Goal: Information Seeking & Learning: Learn about a topic

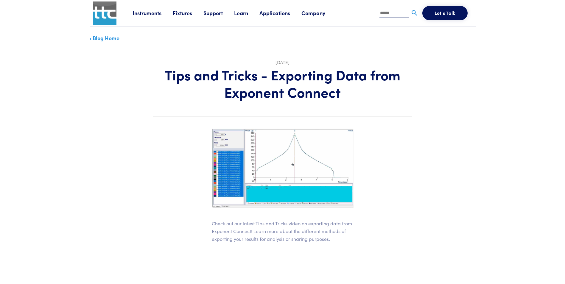
click at [112, 41] on link "‹ Blog Home" at bounding box center [105, 37] width 30 height 7
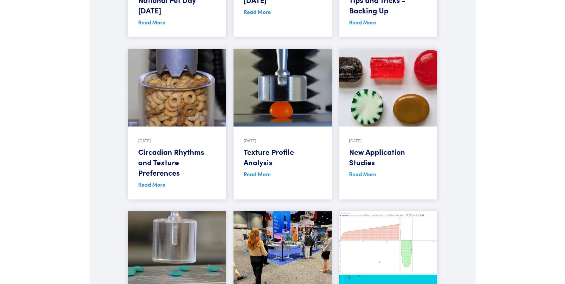
scroll to position [507, 0]
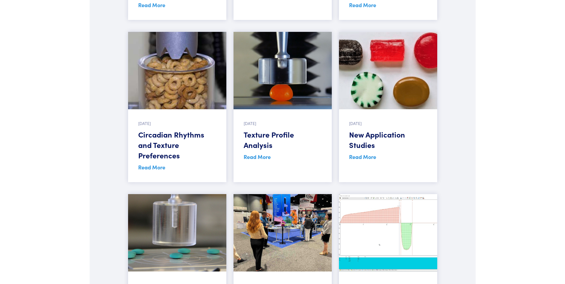
click at [248, 158] on link "Read More" at bounding box center [257, 156] width 27 height 7
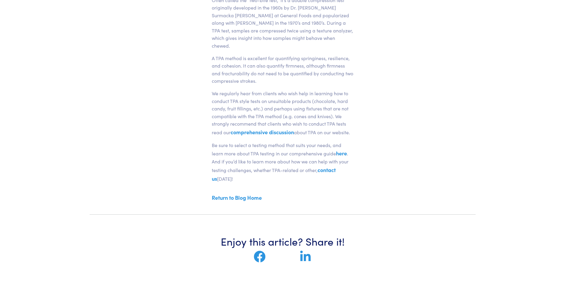
scroll to position [209, 0]
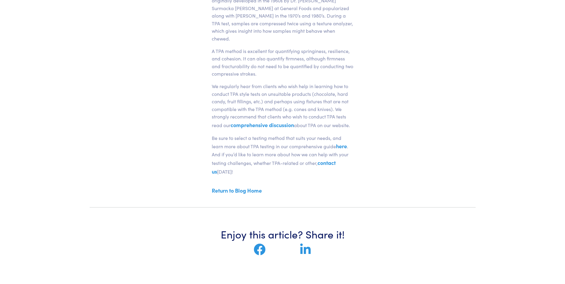
click at [274, 121] on link "comprehensive discussion" at bounding box center [262, 124] width 63 height 7
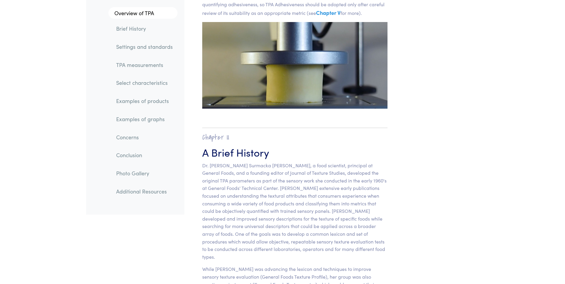
scroll to position [268, 0]
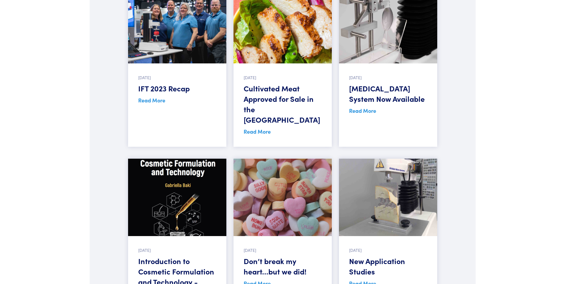
scroll to position [2384, 0]
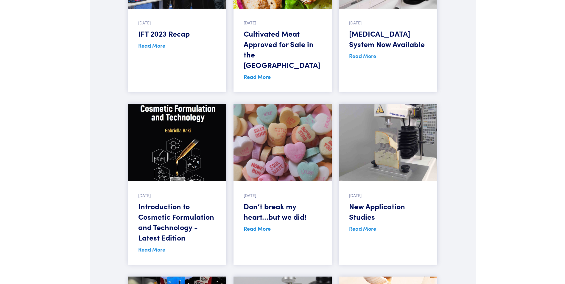
click at [362, 225] on link "Read More" at bounding box center [362, 228] width 27 height 7
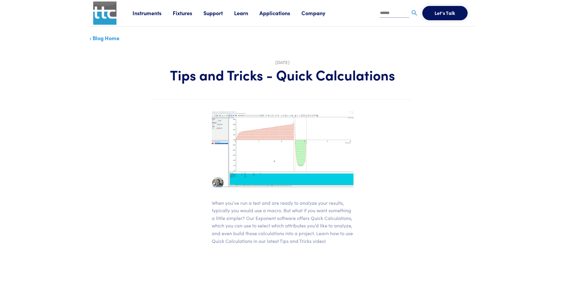
click at [106, 39] on link "‹ Blog Home" at bounding box center [105, 37] width 30 height 7
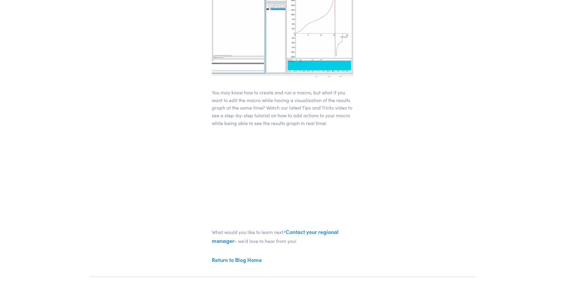
scroll to position [149, 0]
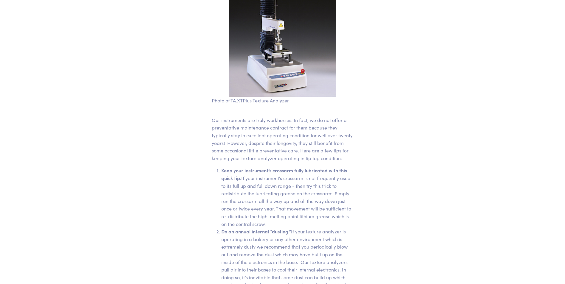
scroll to position [89, 0]
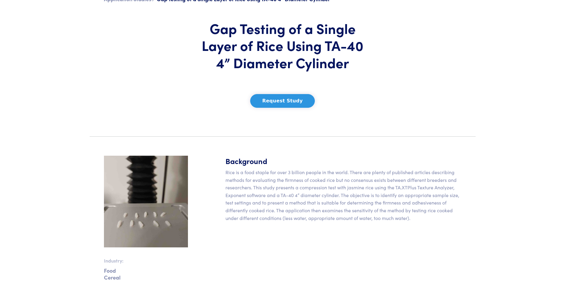
scroll to position [17, 0]
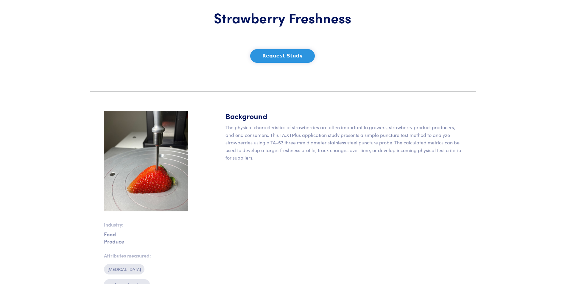
scroll to position [60, 0]
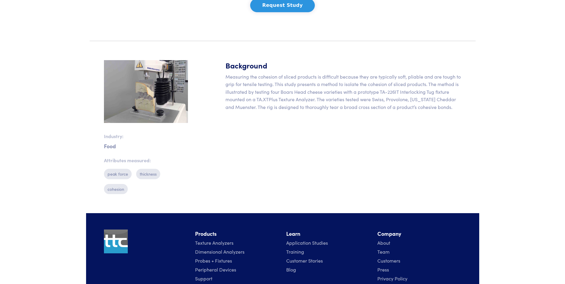
scroll to position [187, 0]
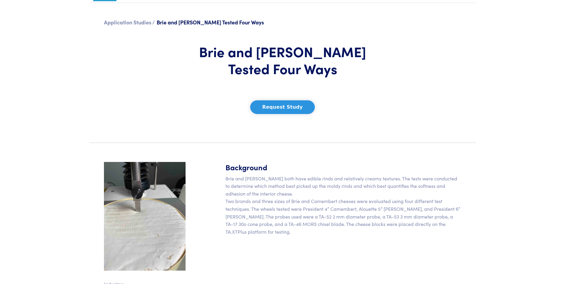
scroll to position [60, 0]
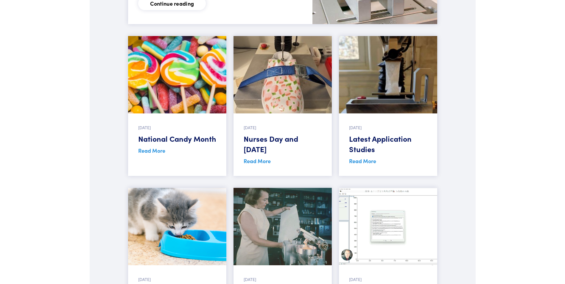
scroll to position [209, 0]
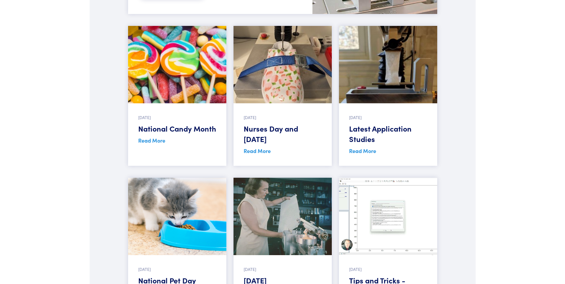
click at [369, 150] on link "Read More" at bounding box center [362, 150] width 27 height 7
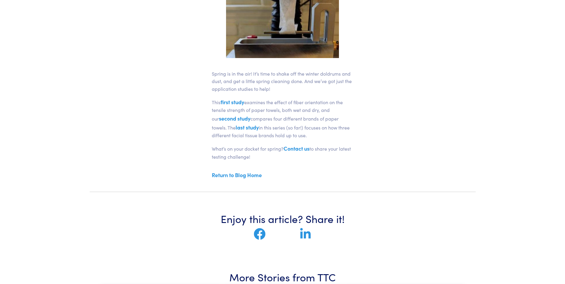
scroll to position [119, 0]
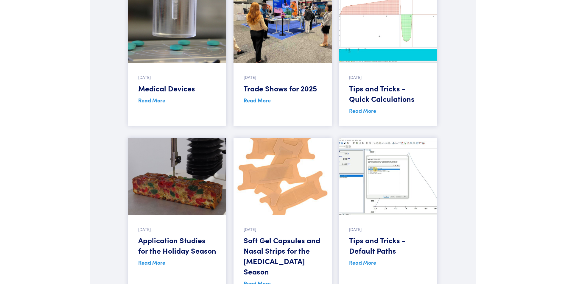
scroll to position [864, 0]
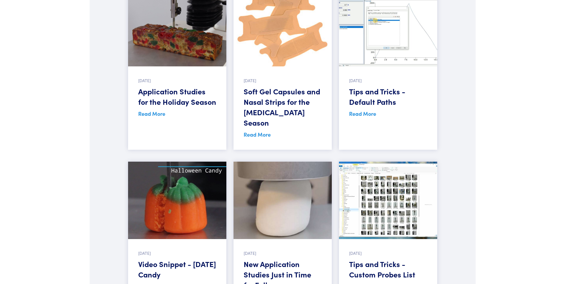
click at [359, 114] on link "Read More" at bounding box center [362, 113] width 27 height 7
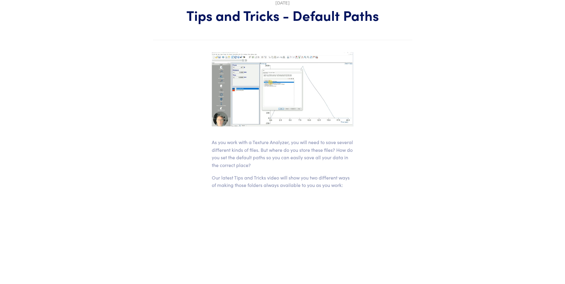
scroll to position [119, 0]
